Goal: Task Accomplishment & Management: Manage account settings

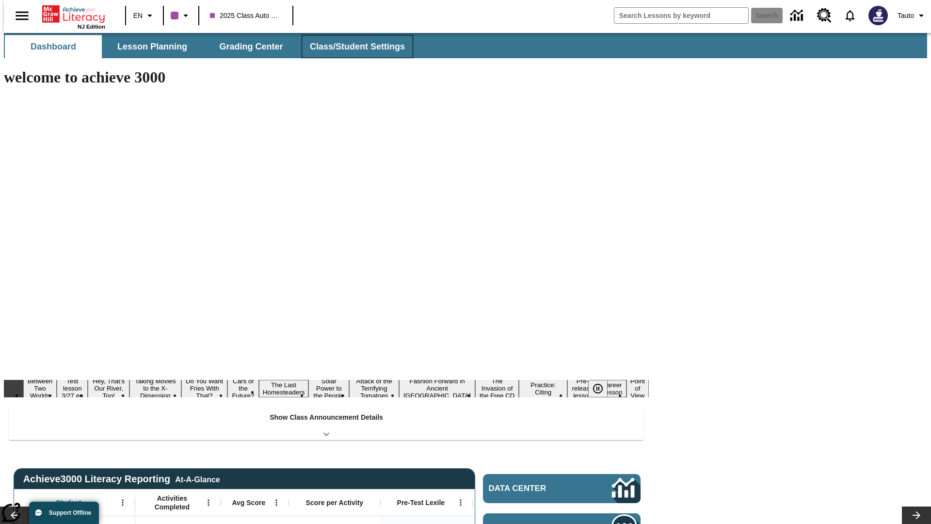
click at [352, 47] on button "Class/Student Settings" at bounding box center [358, 46] width 112 height 23
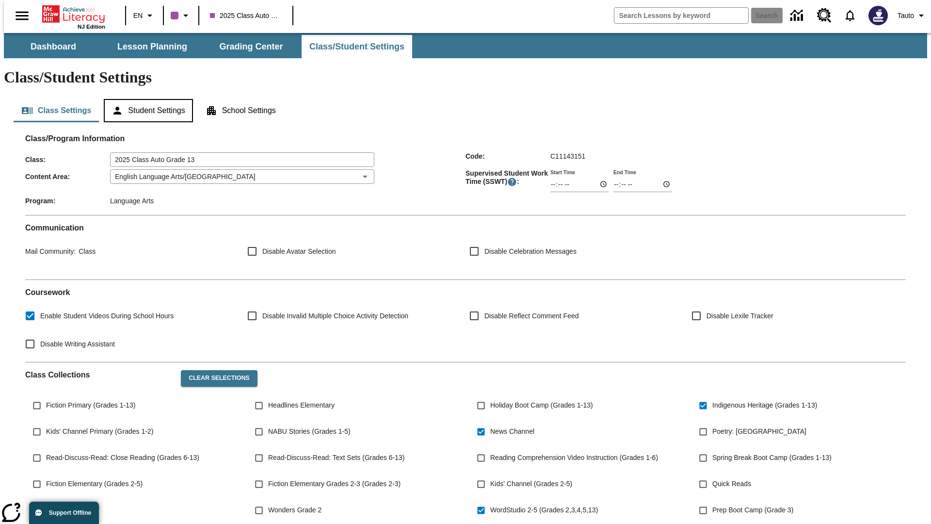
click at [146, 99] on button "Student Settings" at bounding box center [148, 110] width 89 height 23
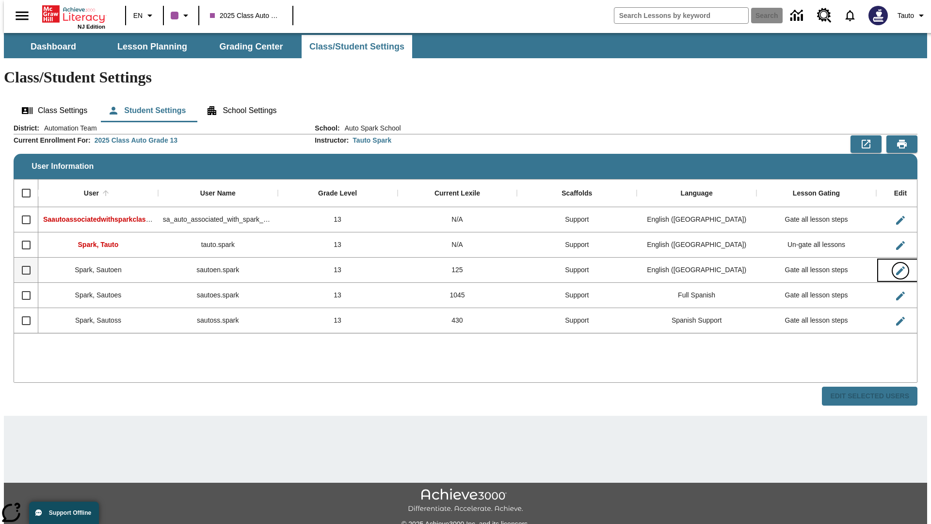
click at [896, 266] on icon "Edit User" at bounding box center [900, 270] width 9 height 9
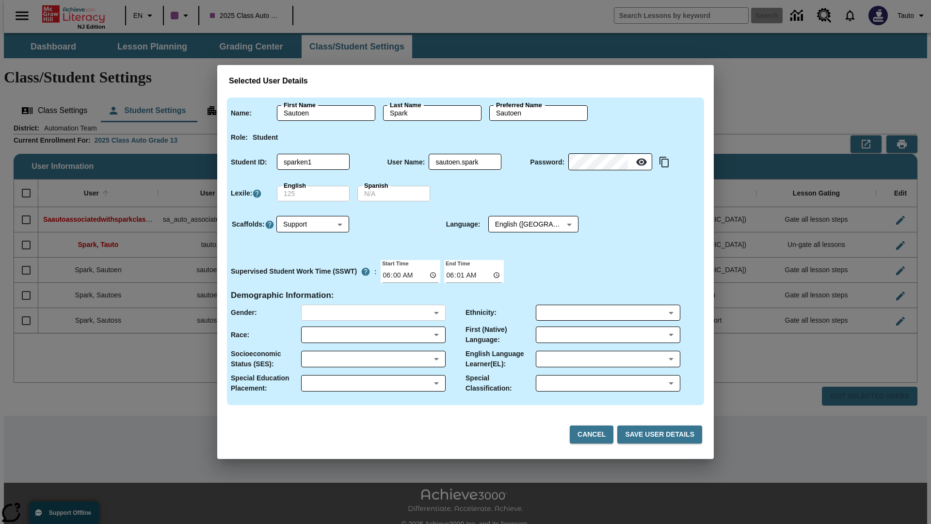
click at [373, 312] on body "Skip to main content NJ Edition EN 2025 Class Auto Grade 13 Search 0 Tauto Dash…" at bounding box center [465, 289] width 923 height 512
click at [373, 335] on body "Skip to main content NJ Edition EN 2025 Class Auto Grade 13 Search 0 Tauto Dash…" at bounding box center [465, 289] width 923 height 512
click at [373, 359] on body "Skip to main content NJ Edition EN 2025 Class Auto Grade 13 Search 0 Tauto Dash…" at bounding box center [465, 289] width 923 height 512
click at [373, 383] on body "Skip to main content NJ Edition EN 2025 Class Auto Grade 13 Search 0 Tauto Dash…" at bounding box center [465, 289] width 923 height 512
click at [608, 312] on body "Skip to main content NJ Edition EN 2025 Class Auto Grade 13 Search 0 Tauto Dash…" at bounding box center [465, 289] width 923 height 512
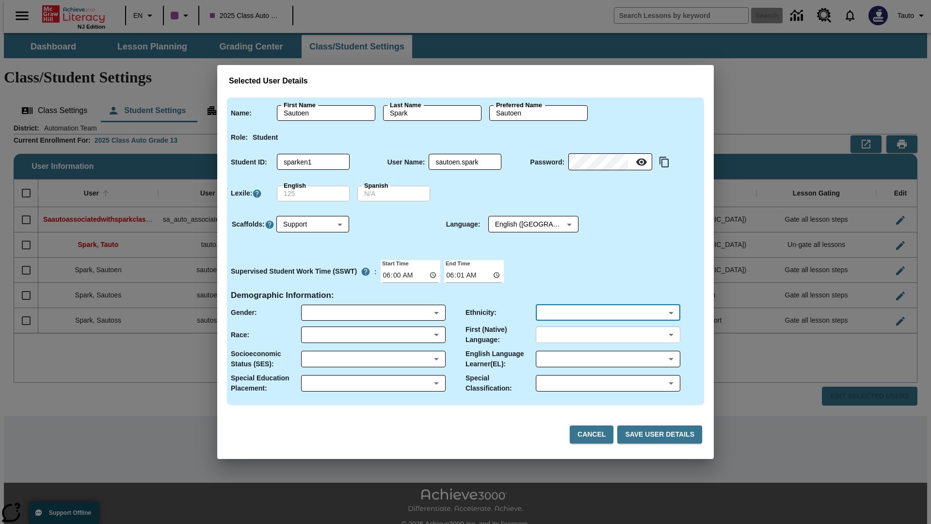
click at [608, 335] on body "Skip to main content NJ Edition EN 2025 Class Auto Grade 13 Search 0 Tauto Dash…" at bounding box center [465, 289] width 923 height 512
click at [608, 359] on body "Skip to main content NJ Edition EN 2025 Class Auto Grade 13 Search 0 Tauto Dash…" at bounding box center [465, 289] width 923 height 512
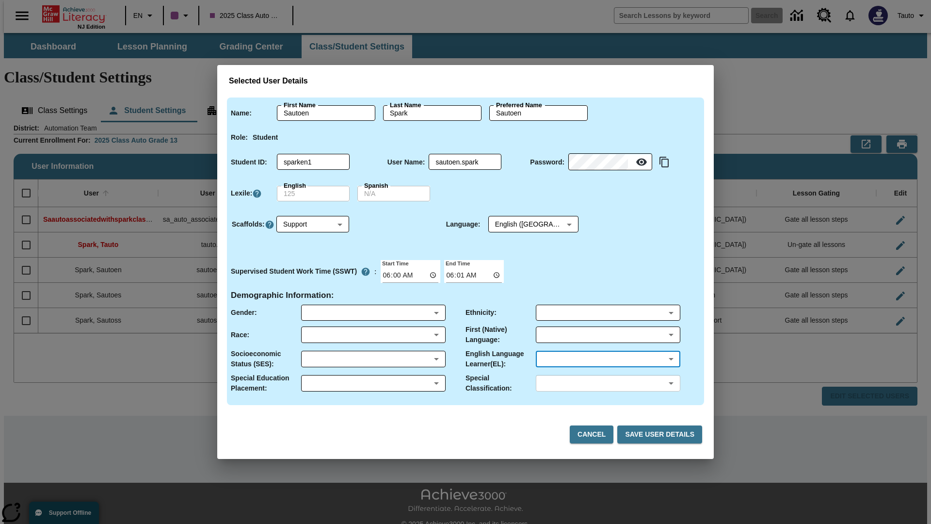
click at [608, 383] on body "Skip to main content NJ Edition EN 2025 Class Auto Grade 13 Search 0 Tauto Dash…" at bounding box center [465, 289] width 923 height 512
